Goal: Task Accomplishment & Management: Use online tool/utility

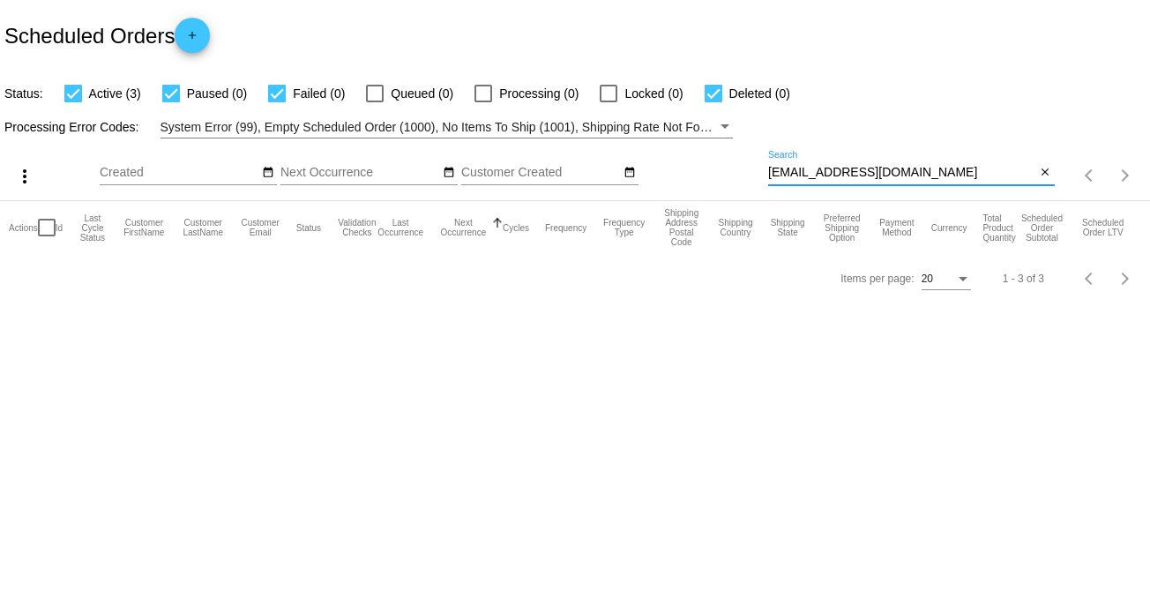
drag, startPoint x: 929, startPoint y: 170, endPoint x: 637, endPoint y: 166, distance: 292.0
click at [637, 166] on div "more_vert Aug Jan Feb Mar [DATE]" at bounding box center [575, 169] width 1150 height 63
type input "960514"
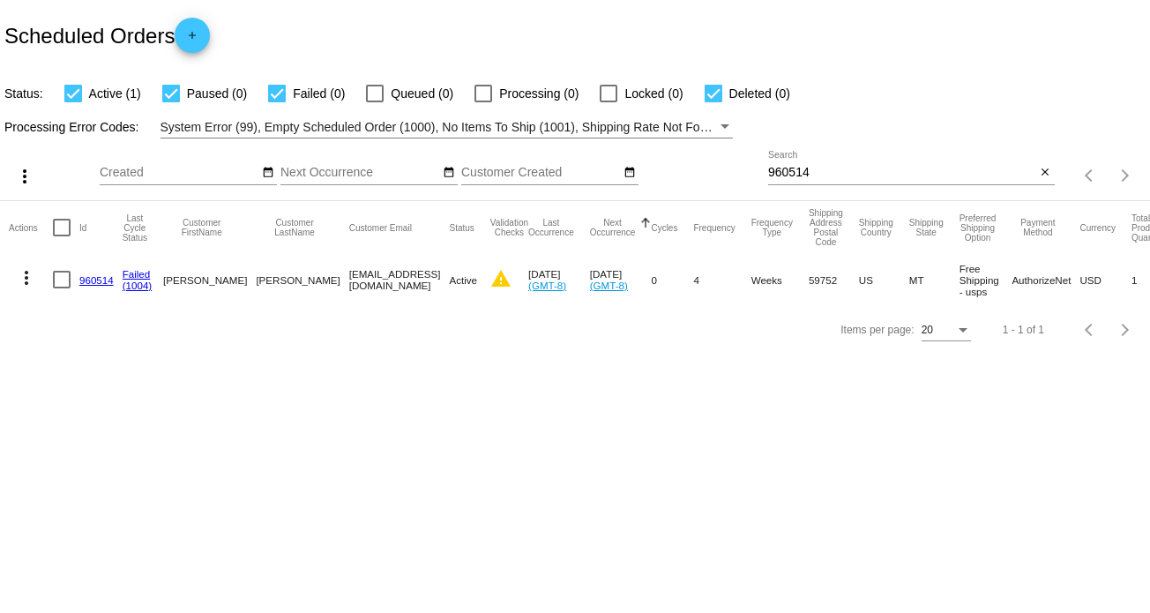
click at [95, 281] on link "960514" at bounding box center [96, 279] width 34 height 11
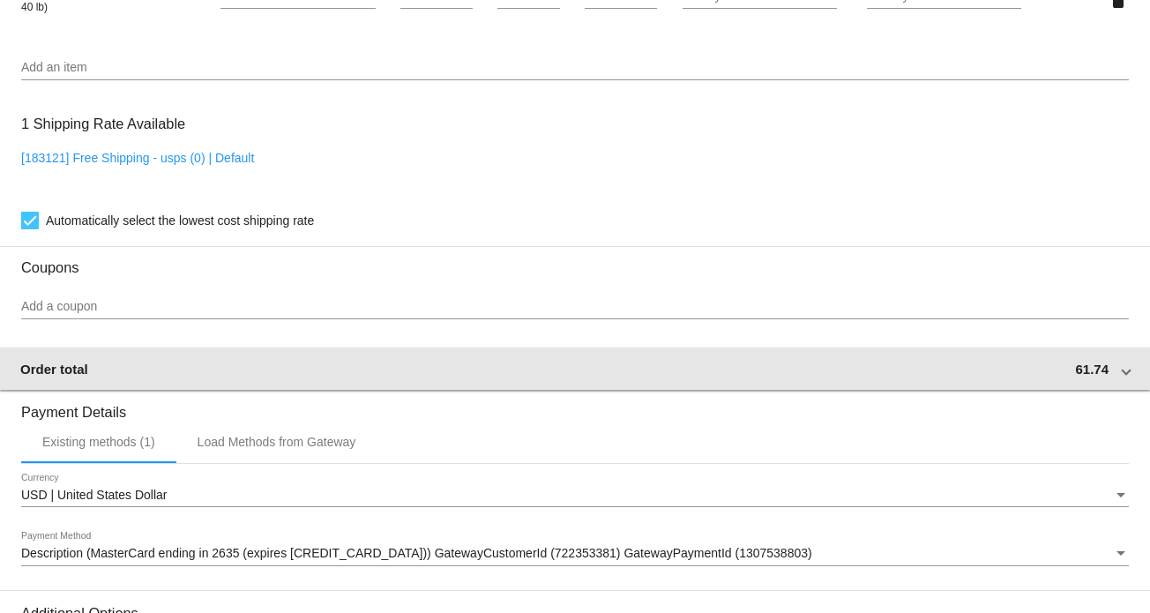
scroll to position [1411, 0]
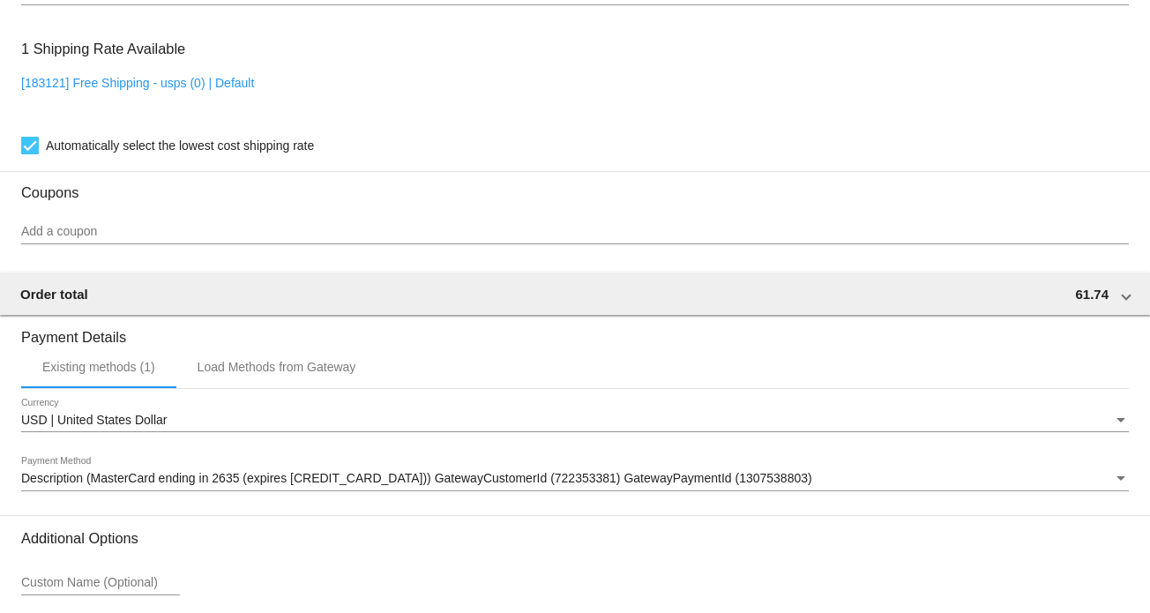
click at [332, 474] on div "Description (MasterCard ending in 2635 (expires [CREDIT_CARD_DATA])) GatewayCus…" at bounding box center [575, 474] width 1108 height 34
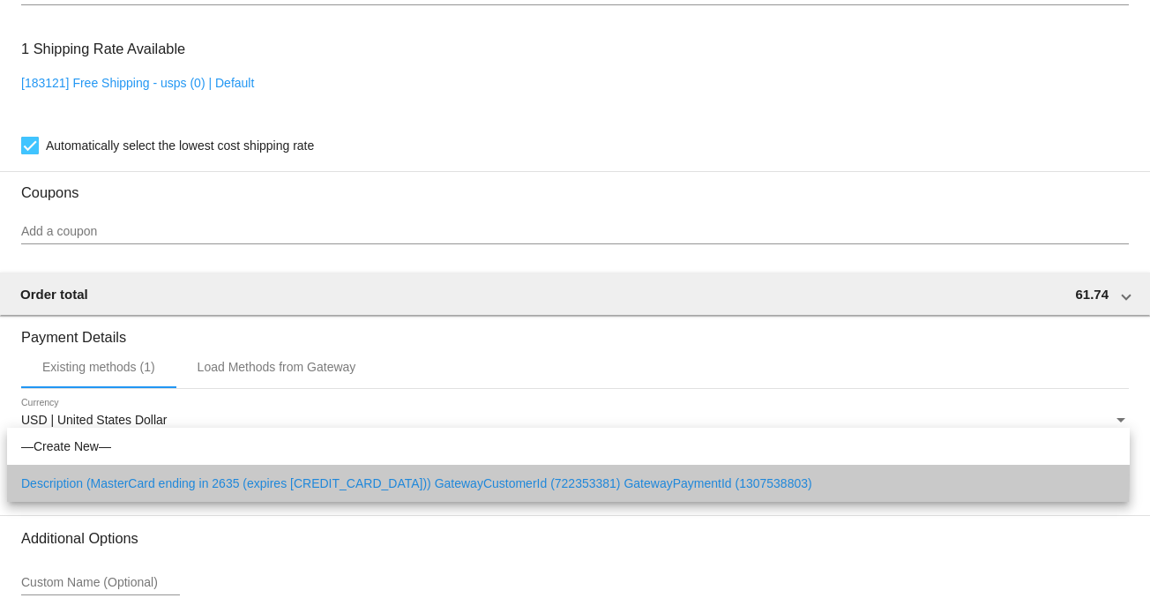
click at [332, 474] on span "Description (MasterCard ending in 2635 (expires [CREDIT_CARD_DATA])) GatewayCus…" at bounding box center [568, 483] width 1095 height 37
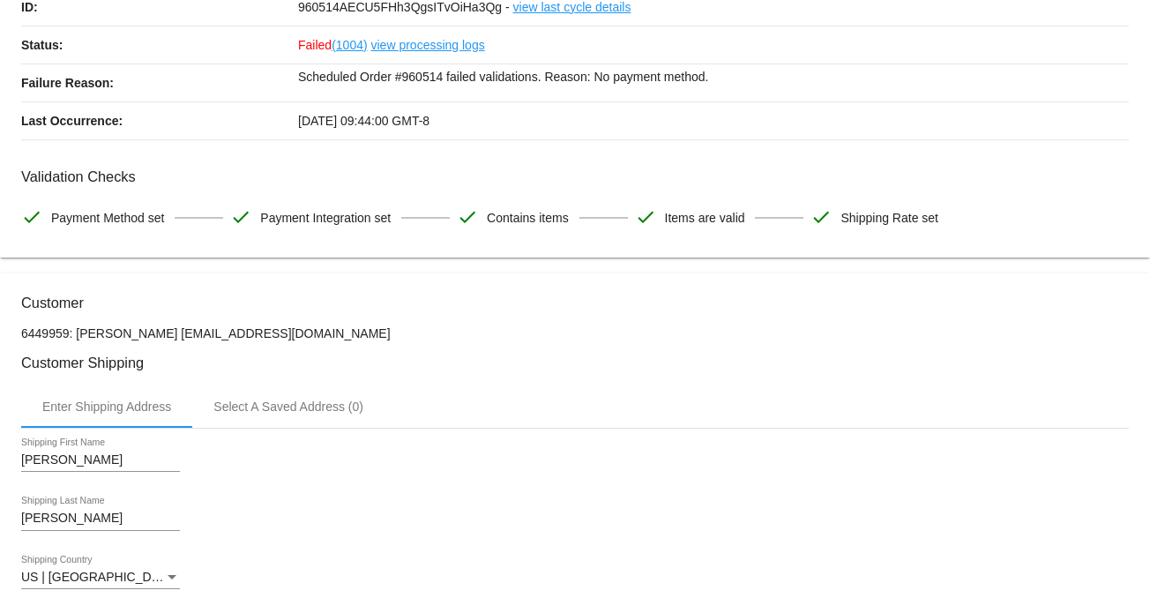
scroll to position [0, 0]
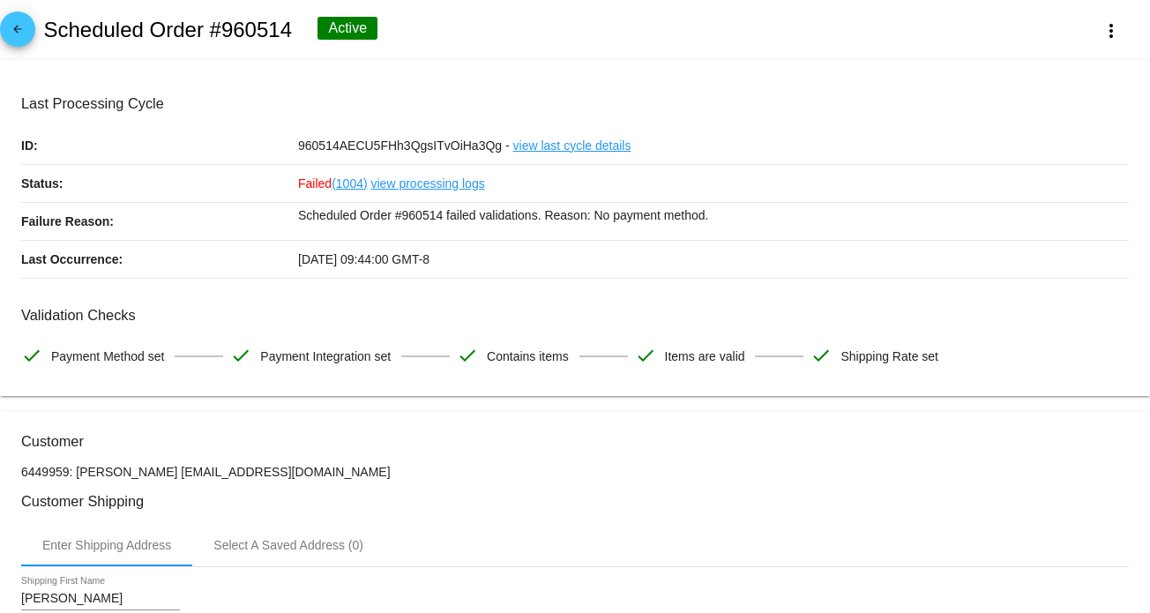
click at [435, 185] on link "view processing logs" at bounding box center [428, 183] width 114 height 37
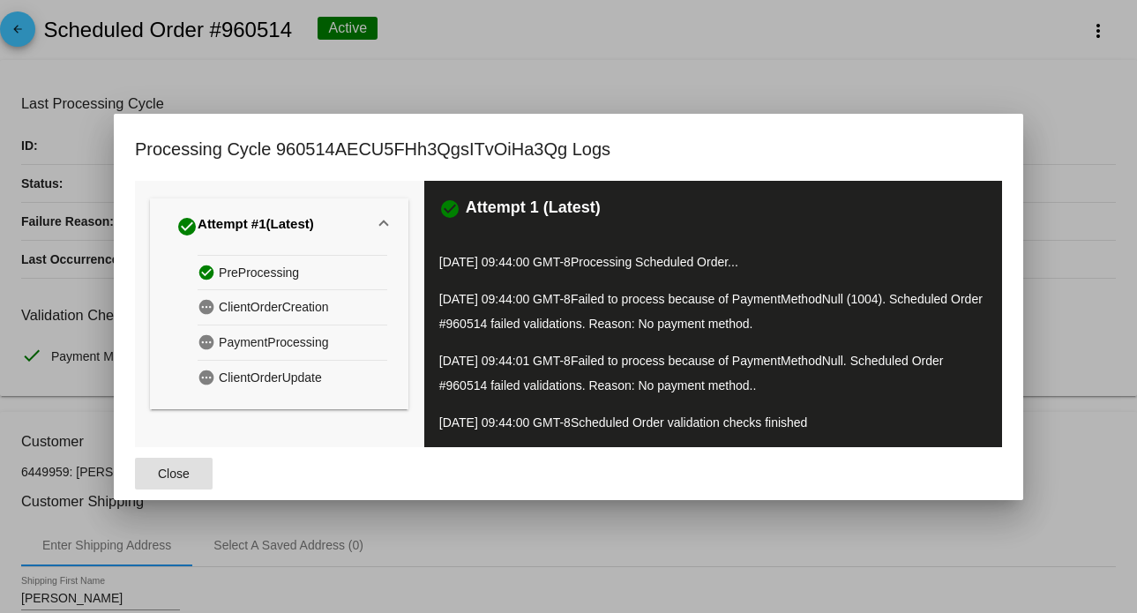
click at [169, 467] on span "Close" at bounding box center [174, 474] width 32 height 14
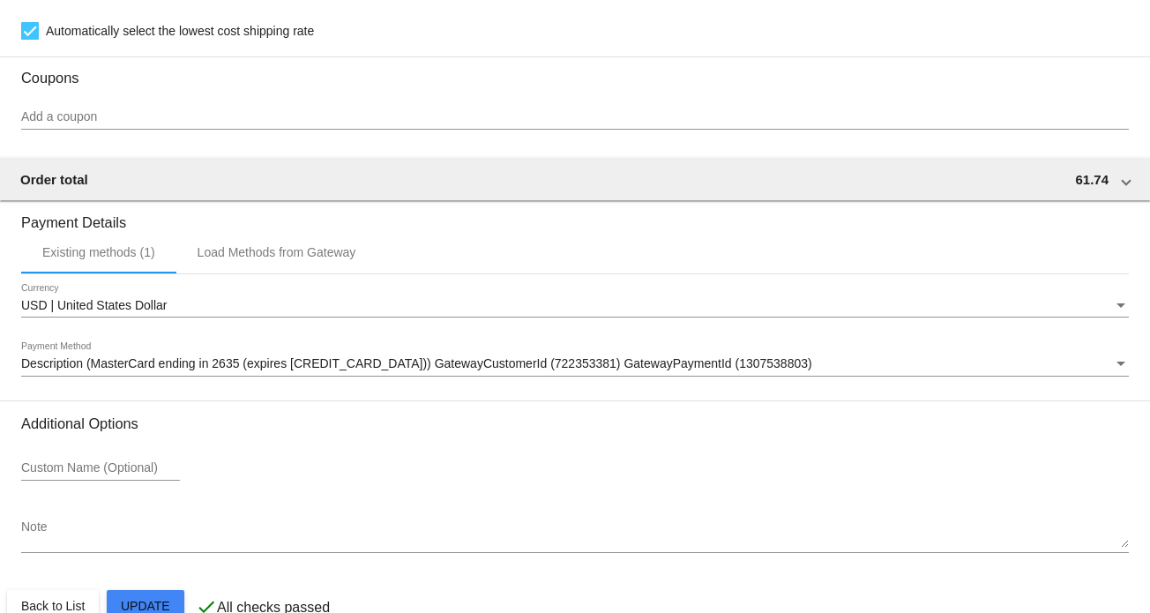
scroll to position [1567, 0]
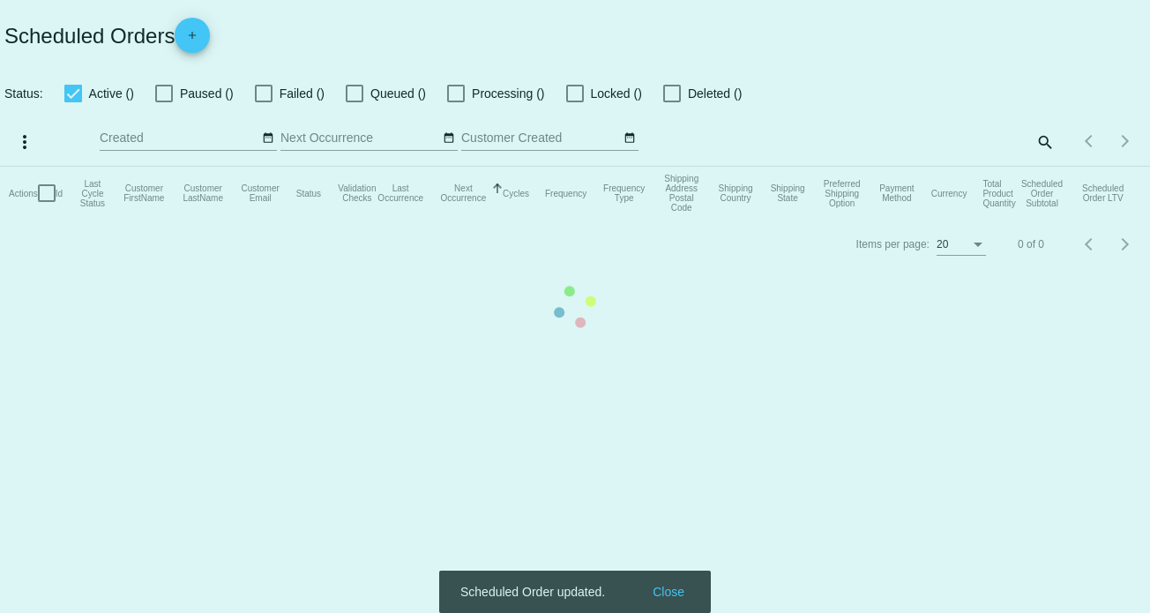
checkbox input "true"
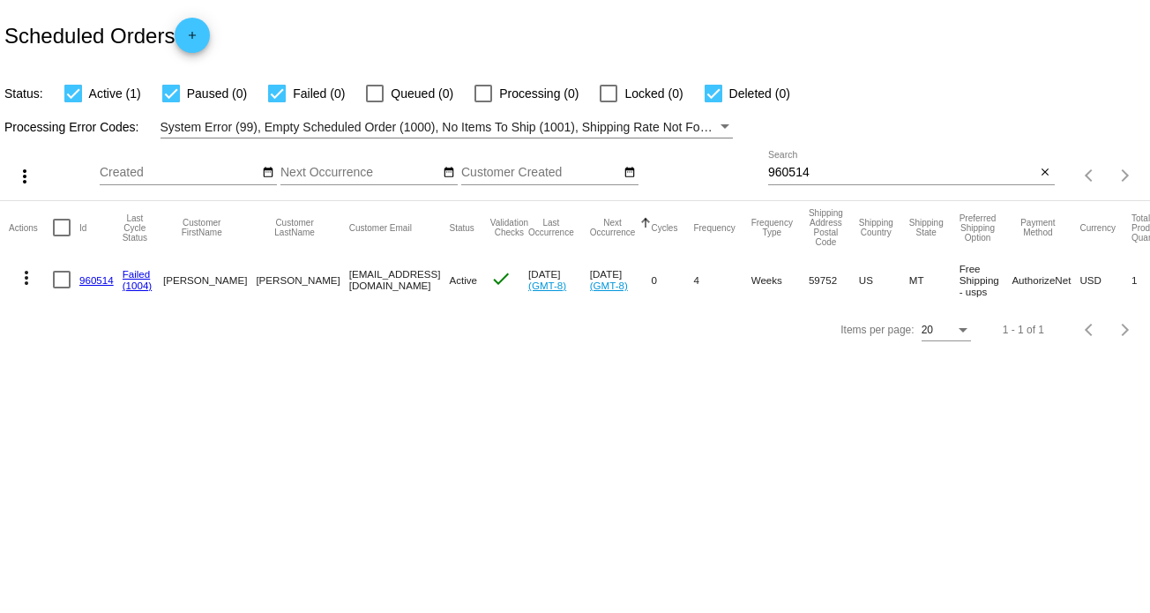
drag, startPoint x: 396, startPoint y: 282, endPoint x: 278, endPoint y: 279, distance: 118.3
click at [349, 279] on mat-cell "[EMAIL_ADDRESS][DOMAIN_NAME]" at bounding box center [399, 279] width 101 height 51
copy mat-cell "[EMAIL_ADDRESS][DOMAIN_NAME]"
click at [35, 277] on mat-icon "more_vert" at bounding box center [26, 277] width 21 height 21
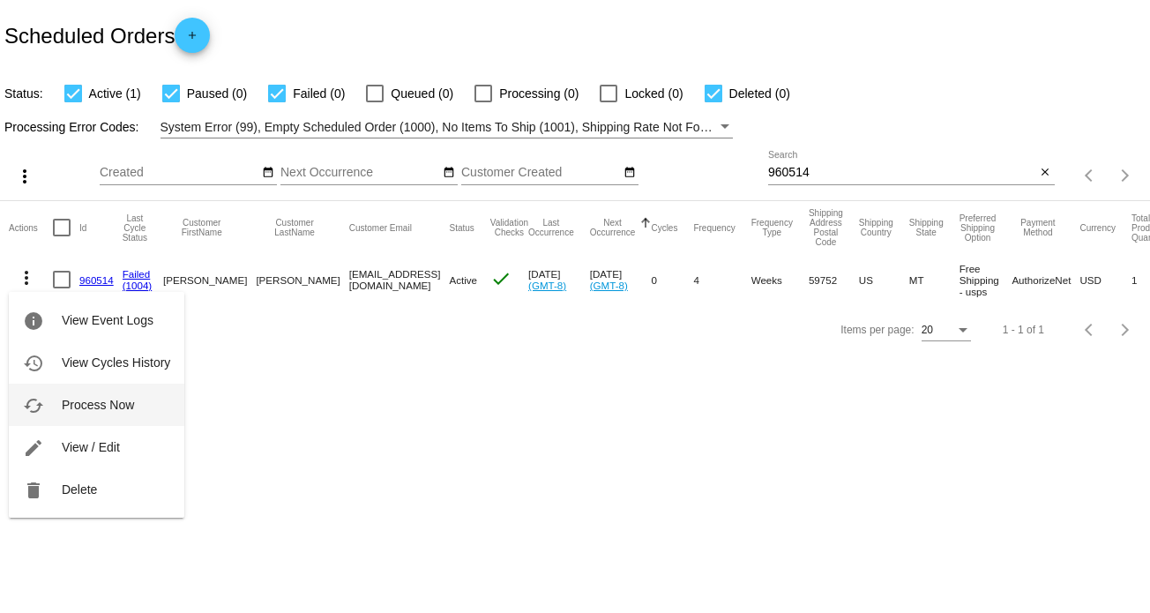
click at [126, 414] on button "cached Process Now" at bounding box center [97, 405] width 176 height 42
